Goal: Transaction & Acquisition: Obtain resource

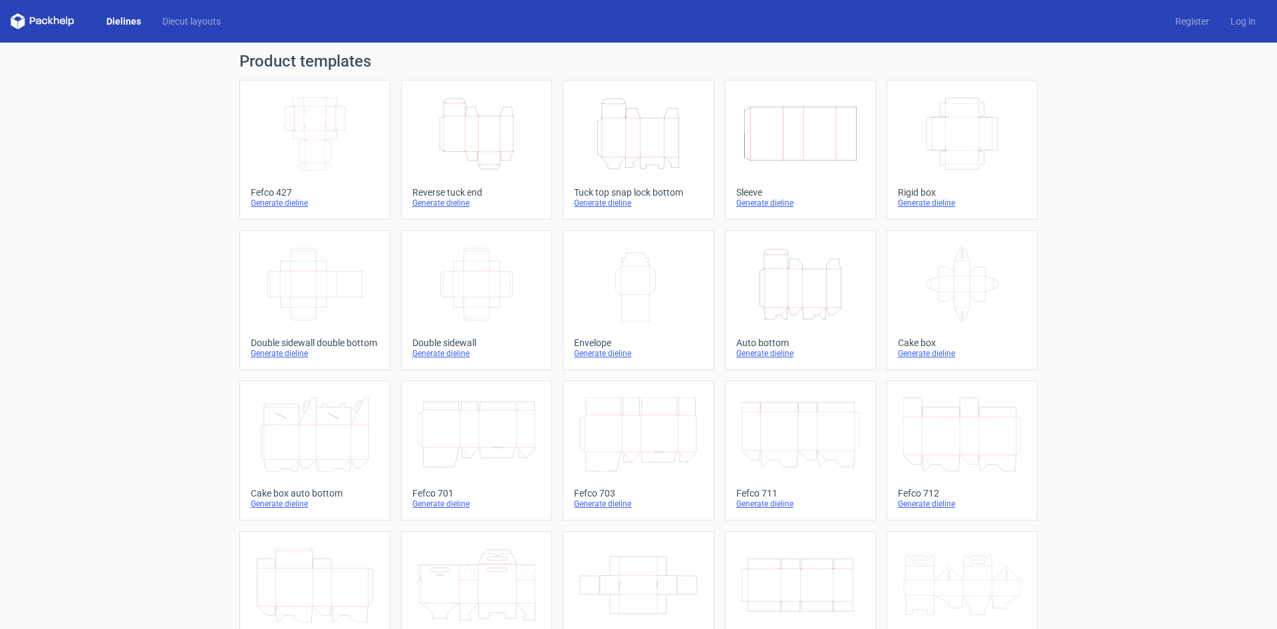
click at [675, 170] on icon "Height Depth Width" at bounding box center [639, 133] width 118 height 75
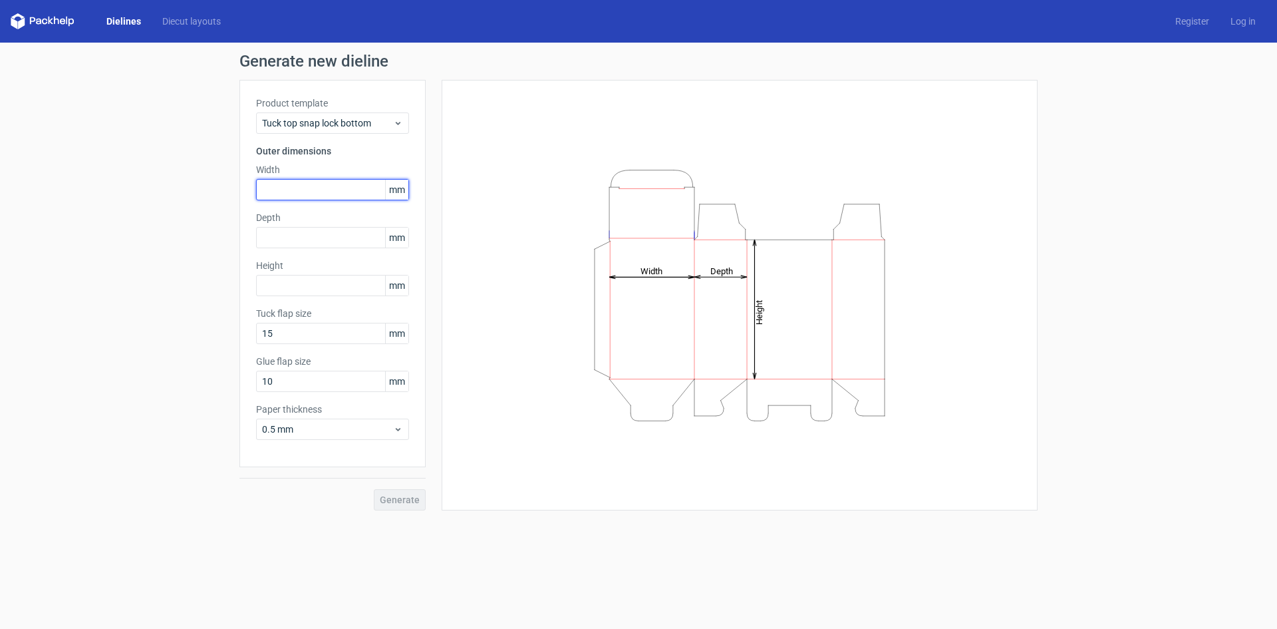
click at [307, 196] on input "text" at bounding box center [332, 189] width 153 height 21
type input "250"
type input "200"
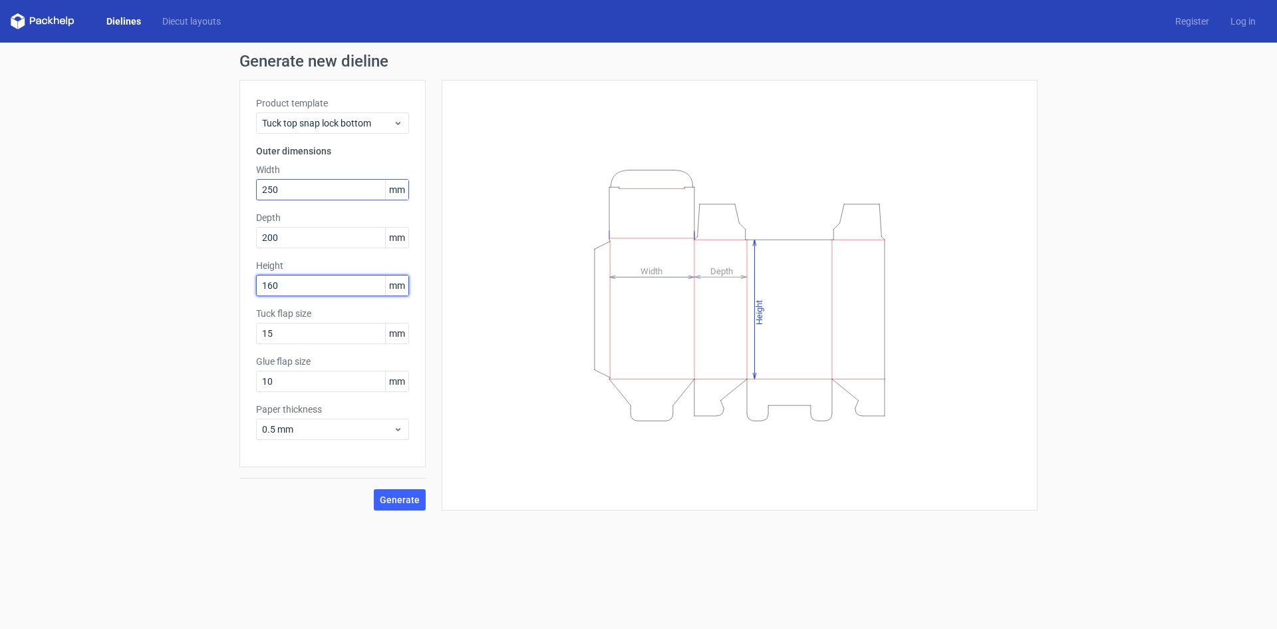
type input "160"
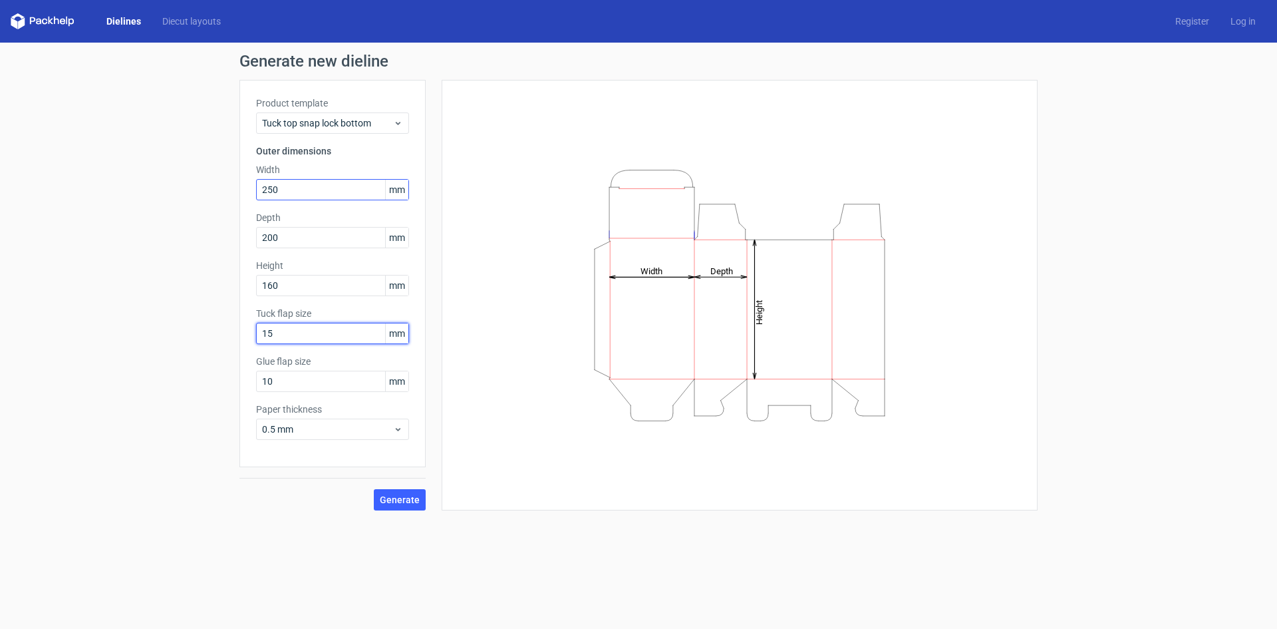
click at [374, 489] on button "Generate" at bounding box center [400, 499] width 52 height 21
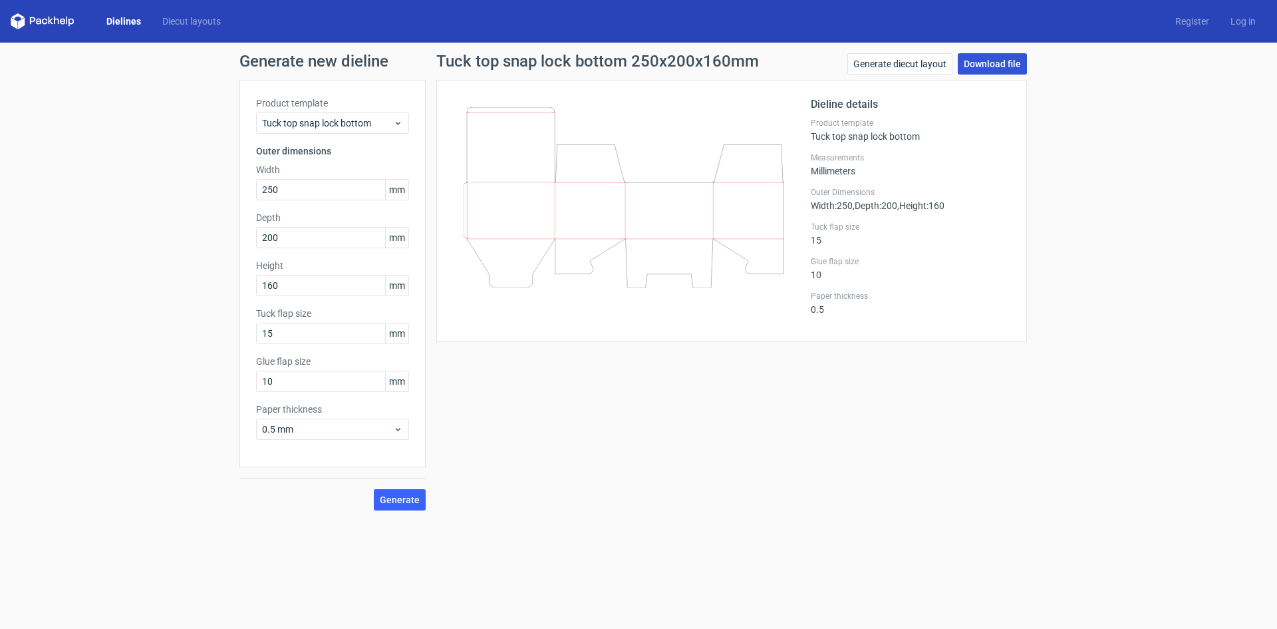
click at [1014, 64] on link "Download file" at bounding box center [992, 63] width 69 height 21
click at [271, 186] on input "250" at bounding box center [332, 189] width 153 height 21
type input "60"
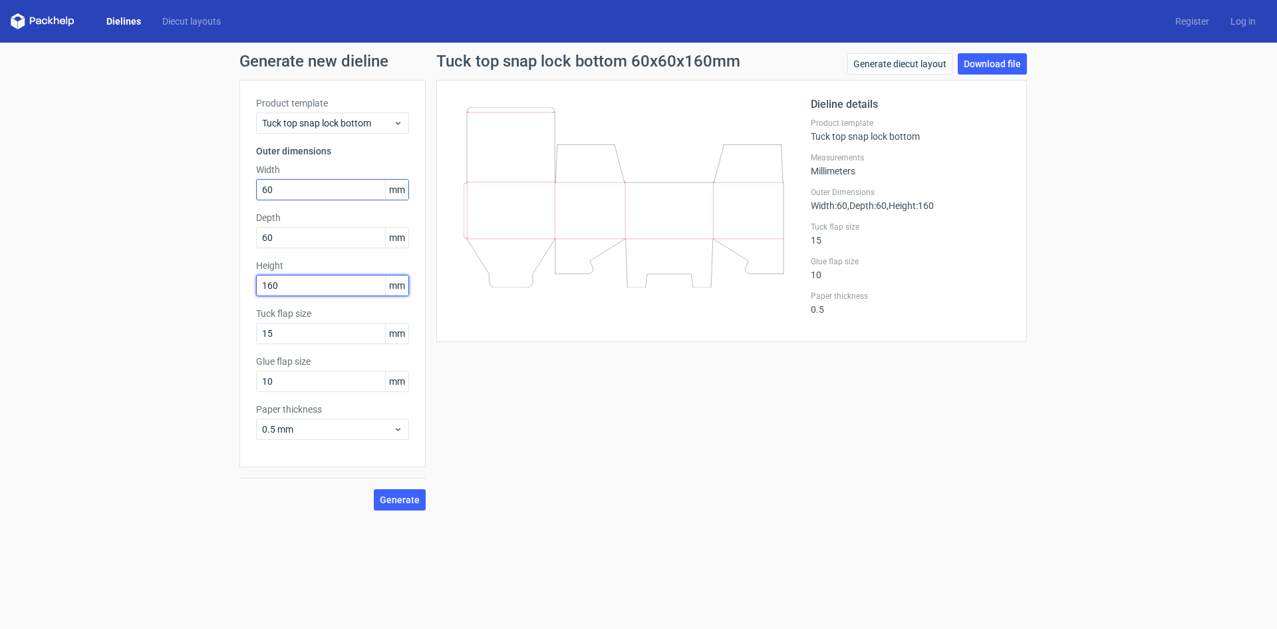
click at [374, 489] on button "Generate" at bounding box center [400, 499] width 52 height 21
click at [393, 502] on span "Generate" at bounding box center [400, 499] width 40 height 9
click at [396, 502] on span "Generate" at bounding box center [400, 499] width 40 height 9
click at [985, 70] on link "Download file" at bounding box center [992, 63] width 69 height 21
